Goal: Transaction & Acquisition: Purchase product/service

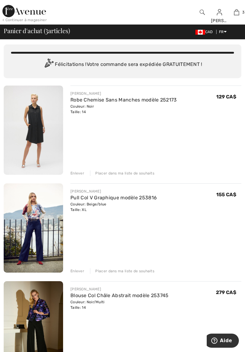
scroll to position [15, 0]
click at [74, 176] on div "JOSEPH RIBKOFF Robe Chemise Sans Manches modèle 252173 Couleur: Noir Taille: 14…" at bounding box center [123, 300] width 238 height 430
click at [80, 172] on div "Enlever" at bounding box center [77, 173] width 14 height 6
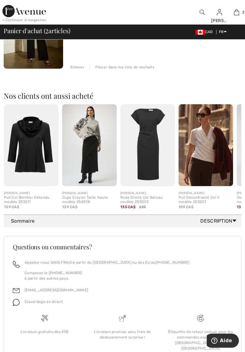
scroll to position [223, 0]
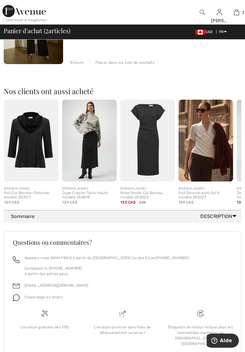
click at [27, 218] on div "Sommaire Description" at bounding box center [125, 216] width 228 height 7
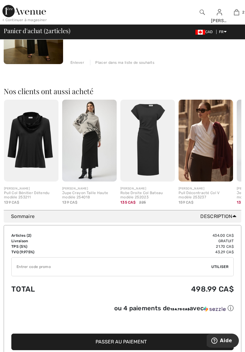
click at [208, 265] on input "TEXT" at bounding box center [112, 266] width 200 height 18
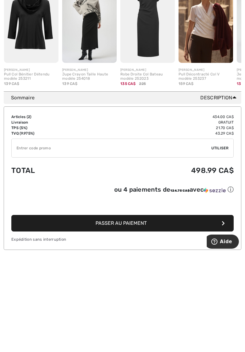
scroll to position [262, 0]
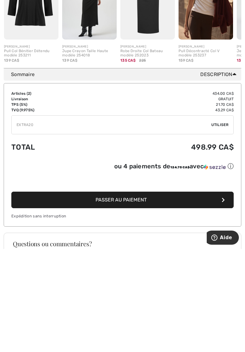
type input "EXTRA20"
click at [222, 226] on span "Utiliser" at bounding box center [219, 228] width 17 height 6
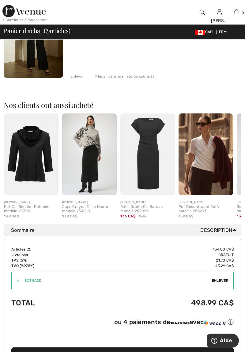
scroll to position [209, 0]
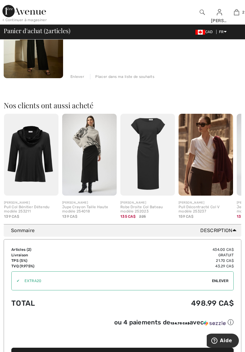
click at [233, 233] on icon at bounding box center [235, 230] width 4 height 6
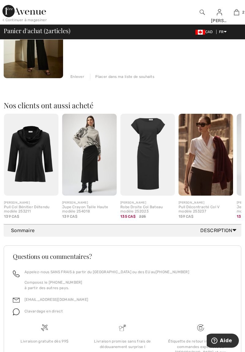
click at [235, 232] on icon at bounding box center [235, 230] width 4 height 6
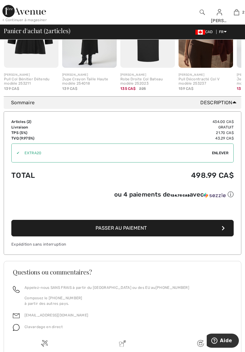
scroll to position [366, 0]
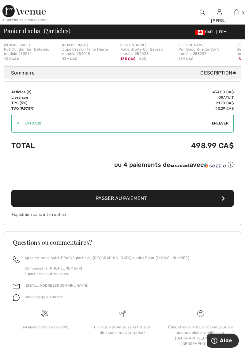
click at [176, 199] on button "Passer au paiement" at bounding box center [122, 198] width 222 height 17
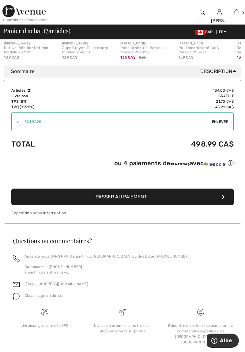
scroll to position [384, 0]
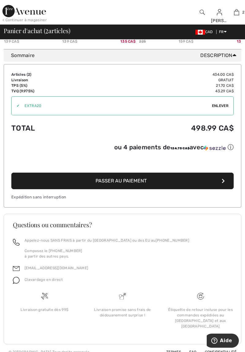
click at [144, 182] on span "Passer au paiement" at bounding box center [121, 181] width 51 height 6
click at [147, 176] on button "Passer au paiement" at bounding box center [122, 181] width 222 height 17
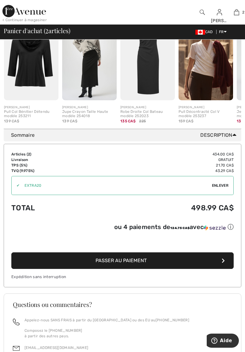
scroll to position [315, 0]
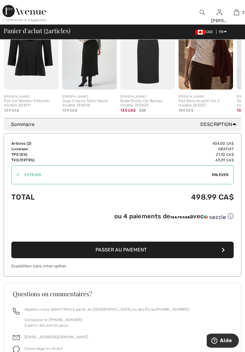
click at [143, 249] on span "Passer au paiement" at bounding box center [121, 250] width 51 height 6
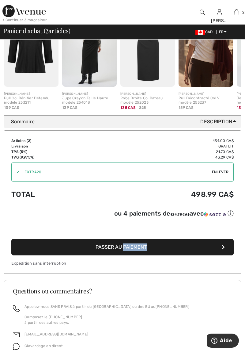
scroll to position [324, 0]
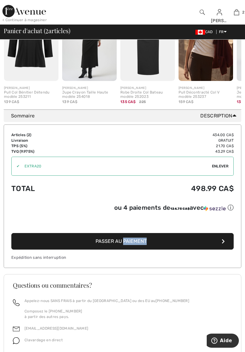
click at [187, 281] on footer "Questions ou commentaires? Appelez-nous SANS FRAIS à partir du Canada ou des EU…" at bounding box center [123, 339] width 238 height 131
click at [139, 241] on span "Passer au paiement" at bounding box center [121, 241] width 51 height 6
click at [137, 242] on span "Passer au paiement" at bounding box center [121, 241] width 51 height 6
click at [222, 167] on span "Enlever" at bounding box center [220, 166] width 17 height 6
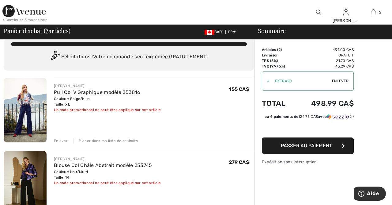
scroll to position [10, 0]
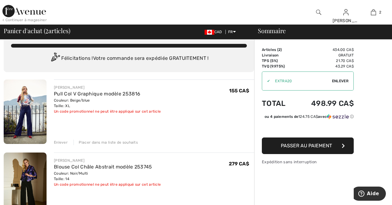
click at [345, 82] on span "Enlever" at bounding box center [340, 81] width 17 height 6
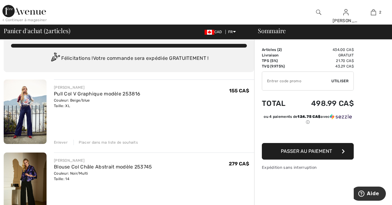
click at [316, 154] on button "Passer au paiement" at bounding box center [308, 151] width 92 height 17
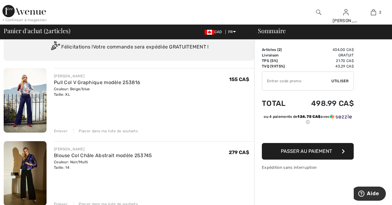
scroll to position [30, 0]
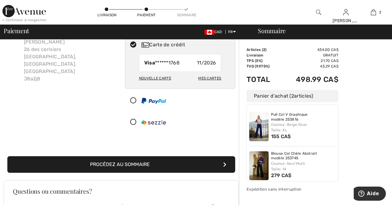
click at [89, 161] on button "Procédez au sommaire" at bounding box center [121, 164] width 228 height 17
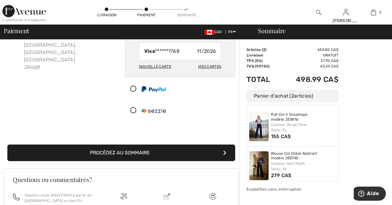
scroll to position [63, 0]
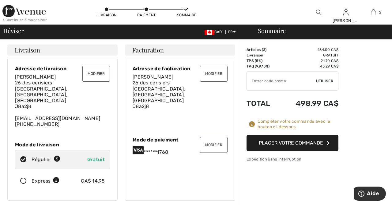
click at [317, 142] on button "Placer votre commande" at bounding box center [293, 143] width 92 height 17
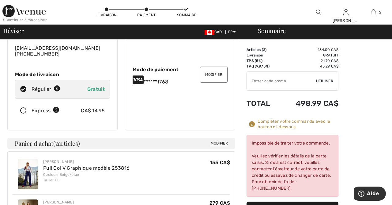
scroll to position [72, 0]
